Goal: Check status: Check status

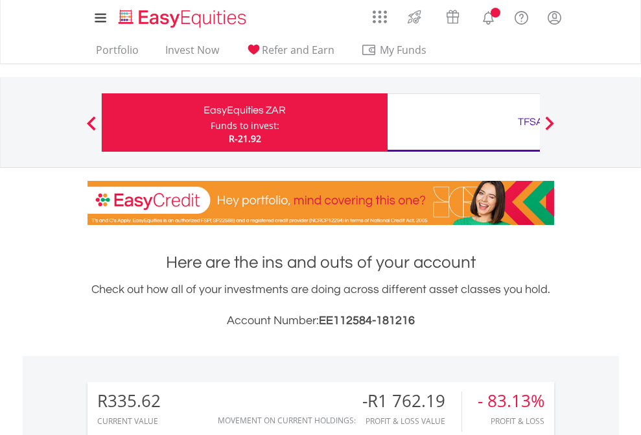
scroll to position [124, 203]
click at [211, 122] on div "Funds to invest:" at bounding box center [245, 125] width 69 height 13
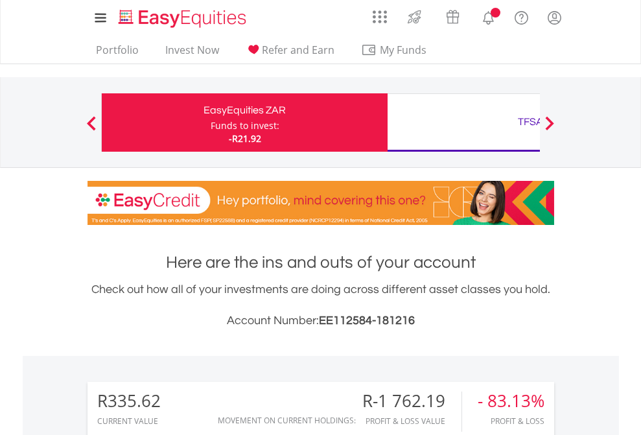
scroll to position [124, 203]
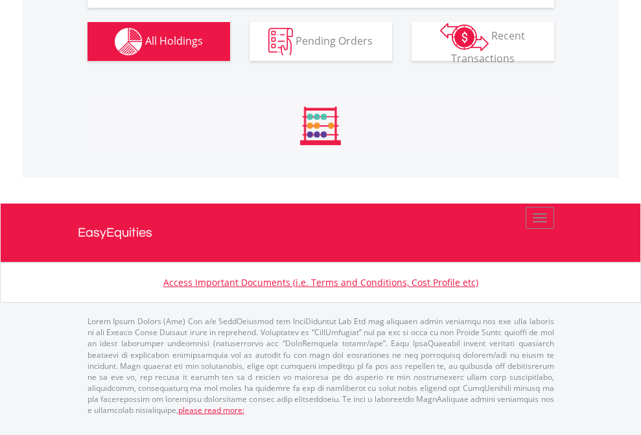
scroll to position [1467, 0]
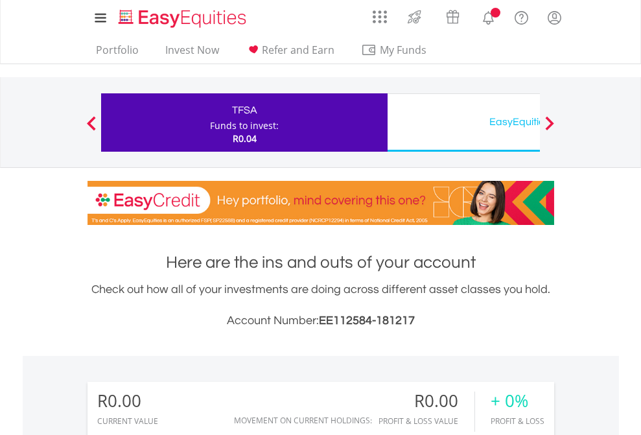
scroll to position [124, 203]
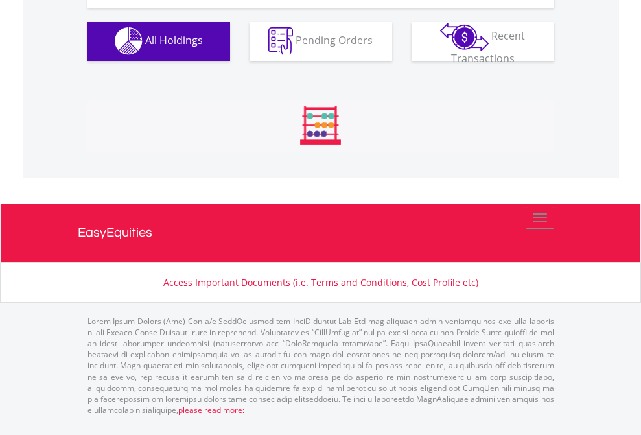
scroll to position [1283, 0]
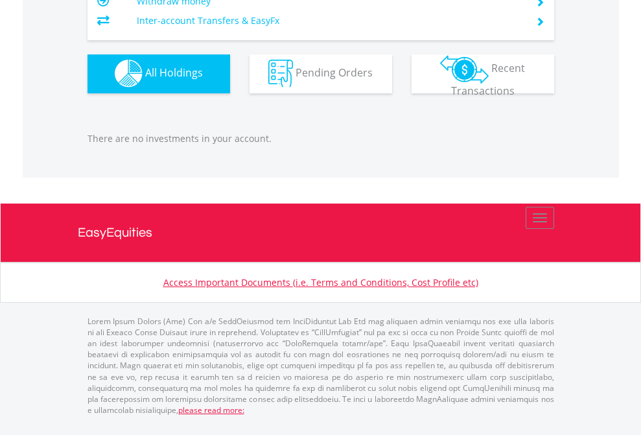
scroll to position [124, 203]
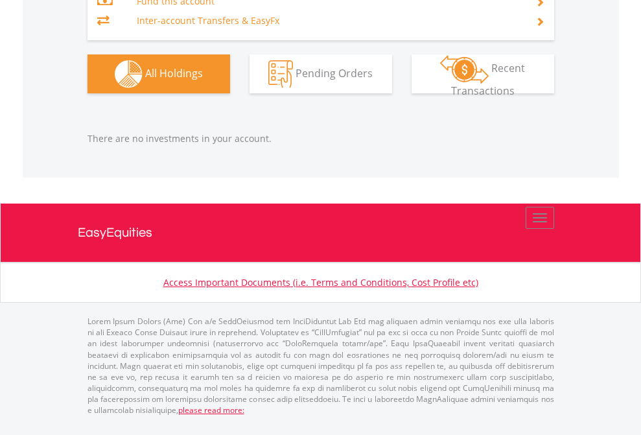
scroll to position [124, 203]
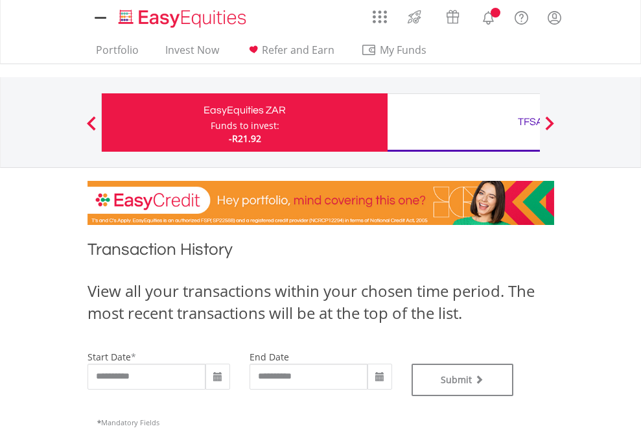
type input "**********"
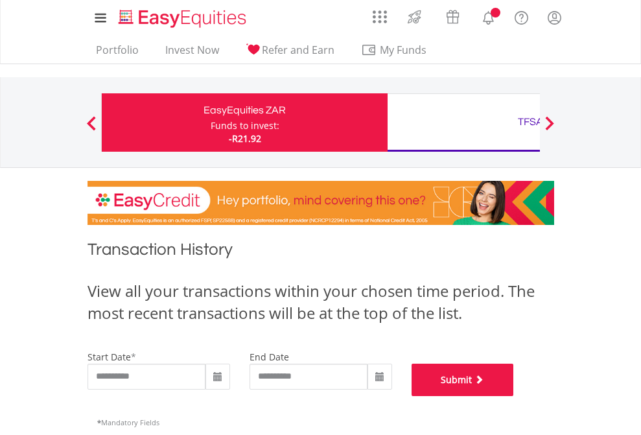
click at [514, 396] on button "Submit" at bounding box center [462, 379] width 102 height 32
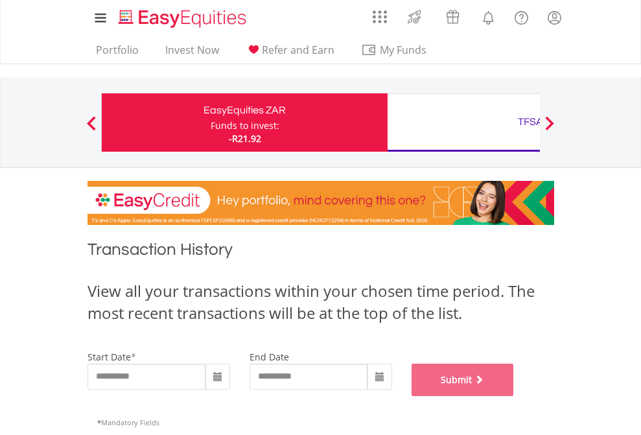
scroll to position [525, 0]
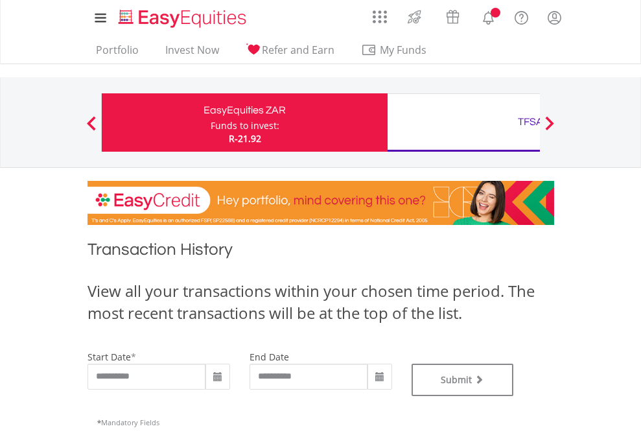
click at [463, 122] on div "TFSA" at bounding box center [530, 122] width 270 height 18
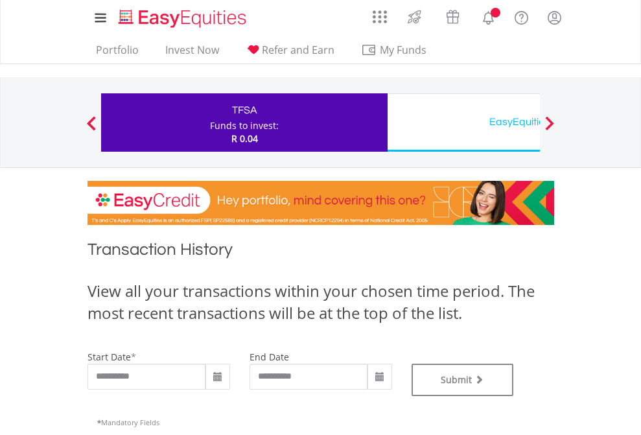
type input "**********"
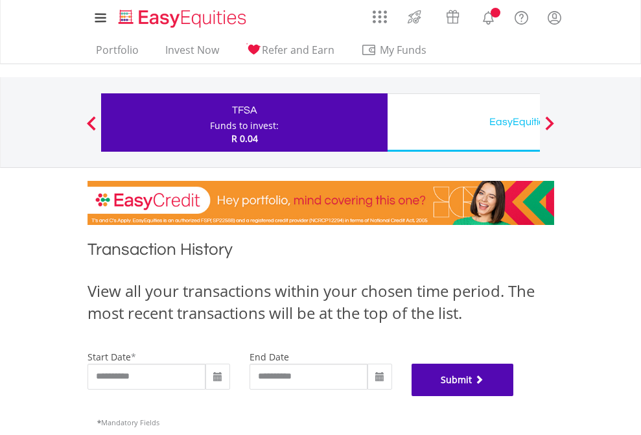
click at [514, 396] on button "Submit" at bounding box center [462, 379] width 102 height 32
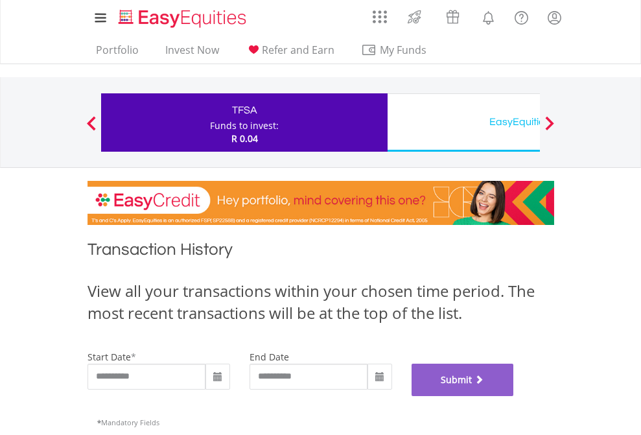
scroll to position [525, 0]
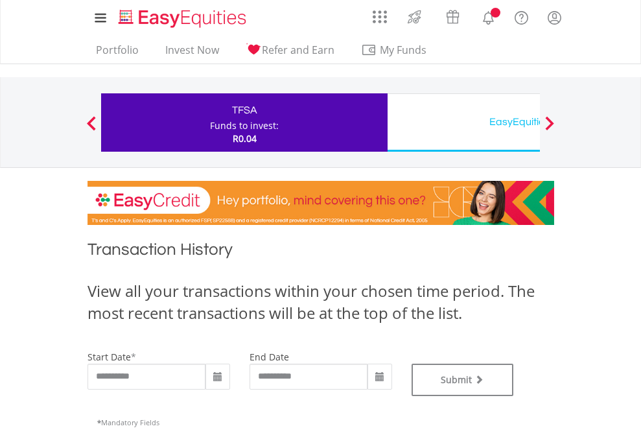
click at [463, 122] on div "EasyEquities USD" at bounding box center [530, 122] width 270 height 18
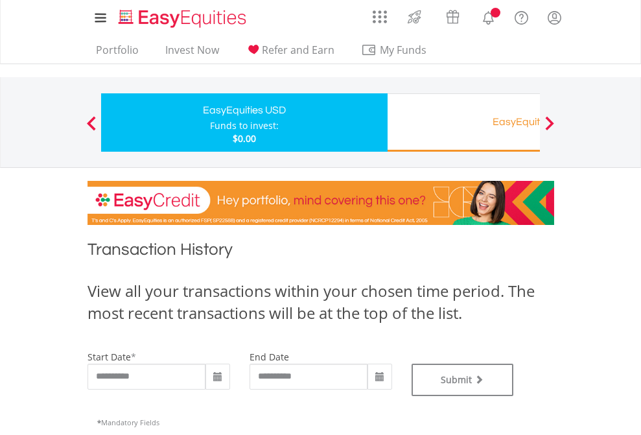
type input "**********"
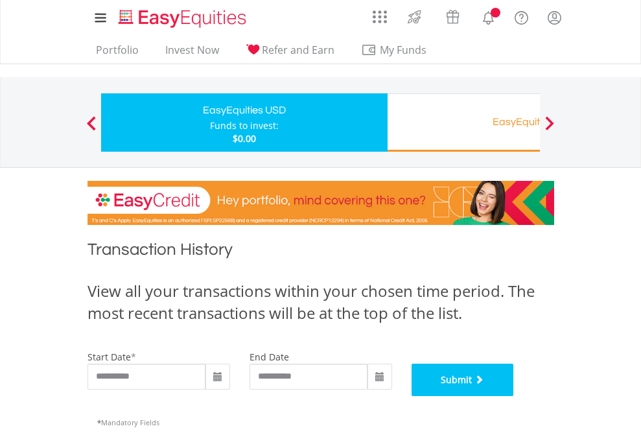
click at [514, 396] on button "Submit" at bounding box center [462, 379] width 102 height 32
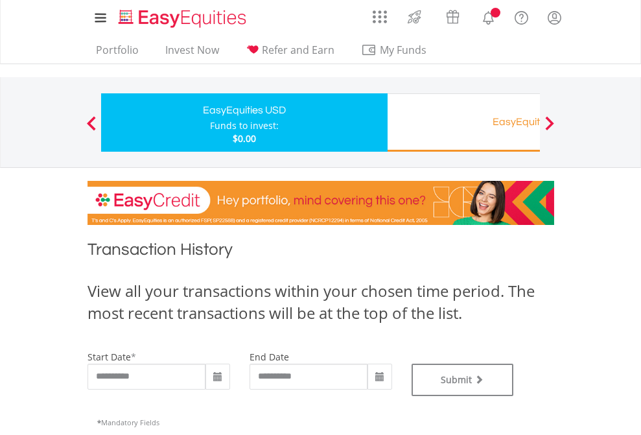
click at [463, 122] on div "EasyEquities RA" at bounding box center [530, 122] width 270 height 18
type input "**********"
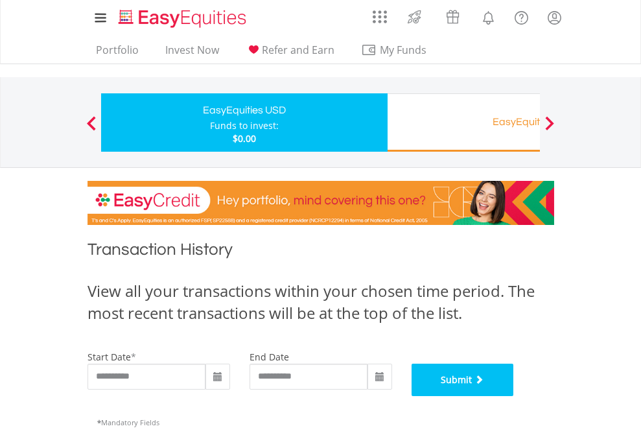
click at [514, 396] on button "Submit" at bounding box center [462, 379] width 102 height 32
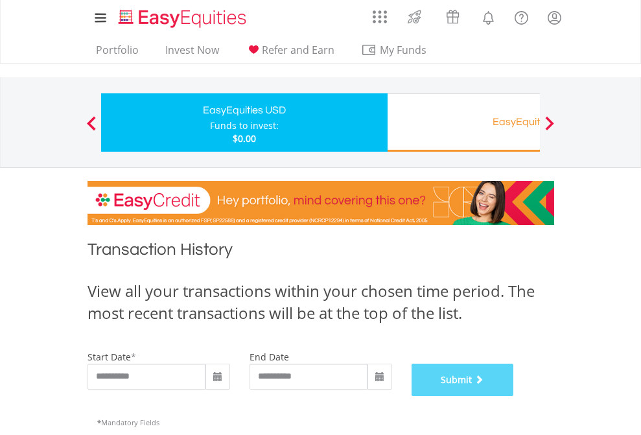
scroll to position [525, 0]
